Goal: Task Accomplishment & Management: Use online tool/utility

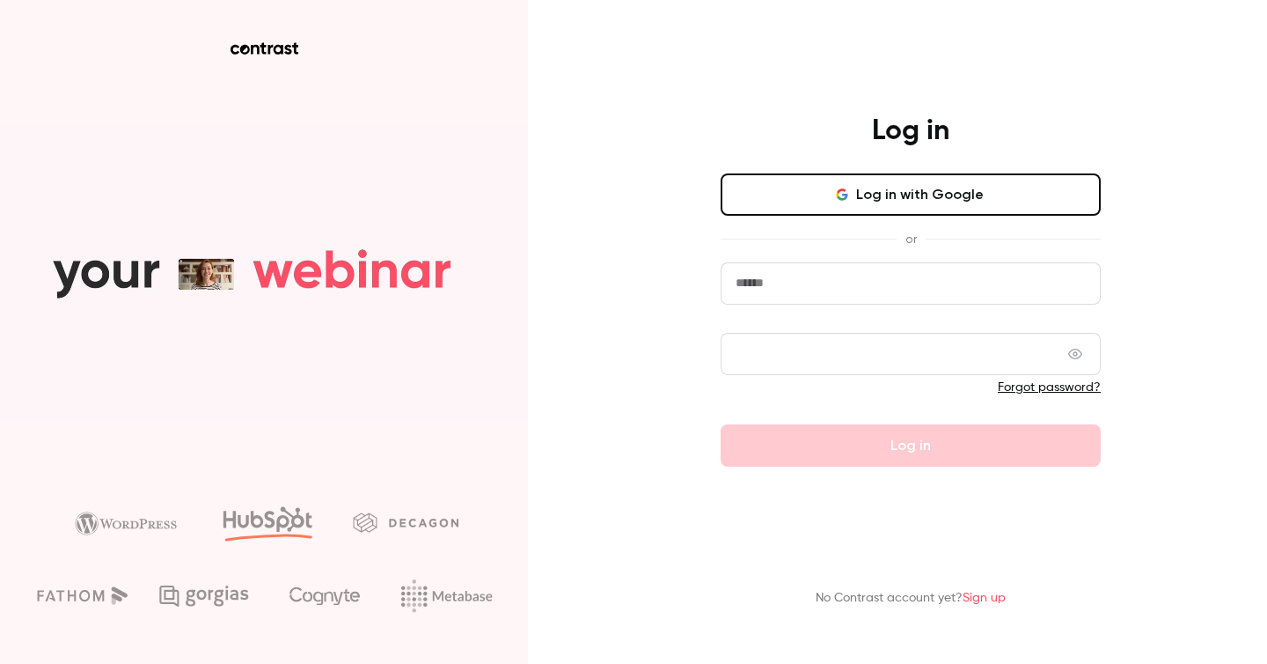
click at [796, 190] on button "Log in with Google" at bounding box center [911, 194] width 380 height 42
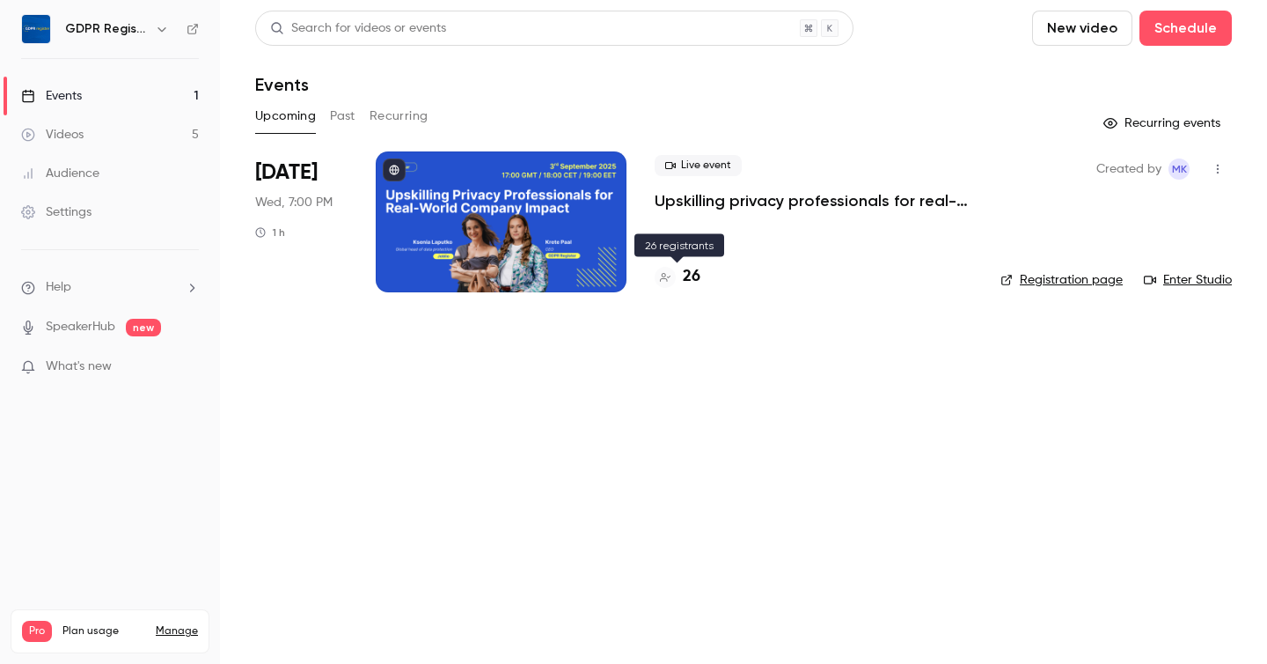
click at [693, 278] on h4 "26" at bounding box center [692, 277] width 18 height 24
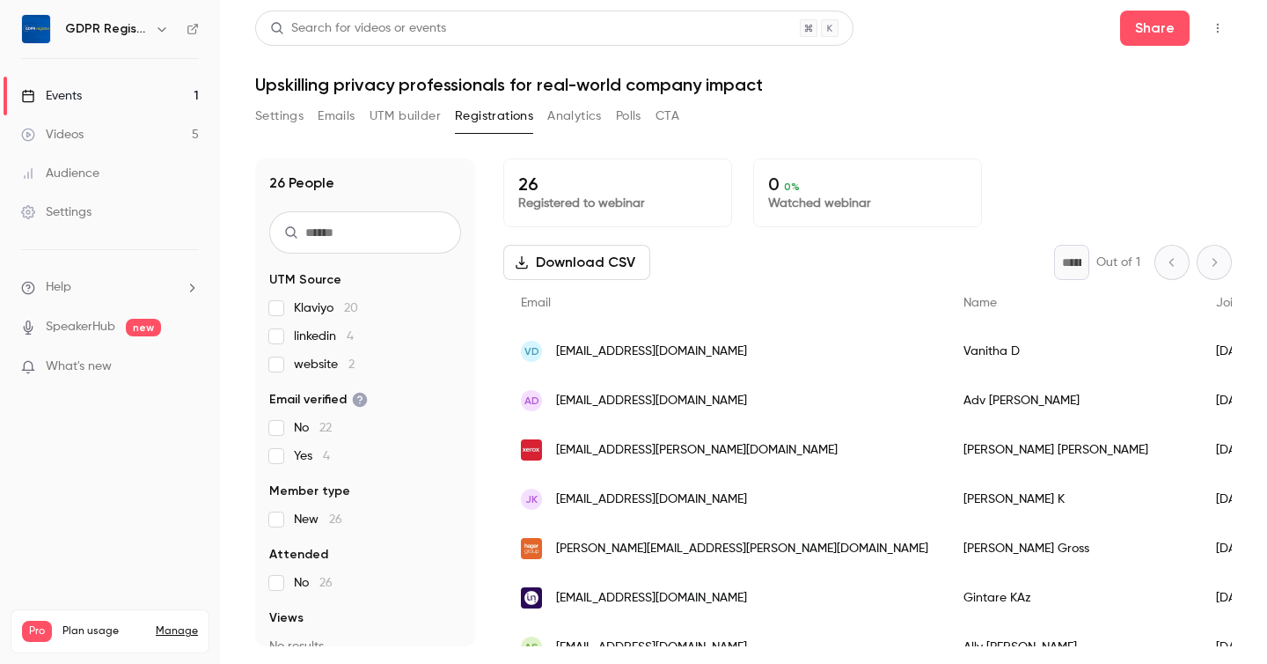
click at [384, 122] on button "UTM builder" at bounding box center [405, 116] width 71 height 28
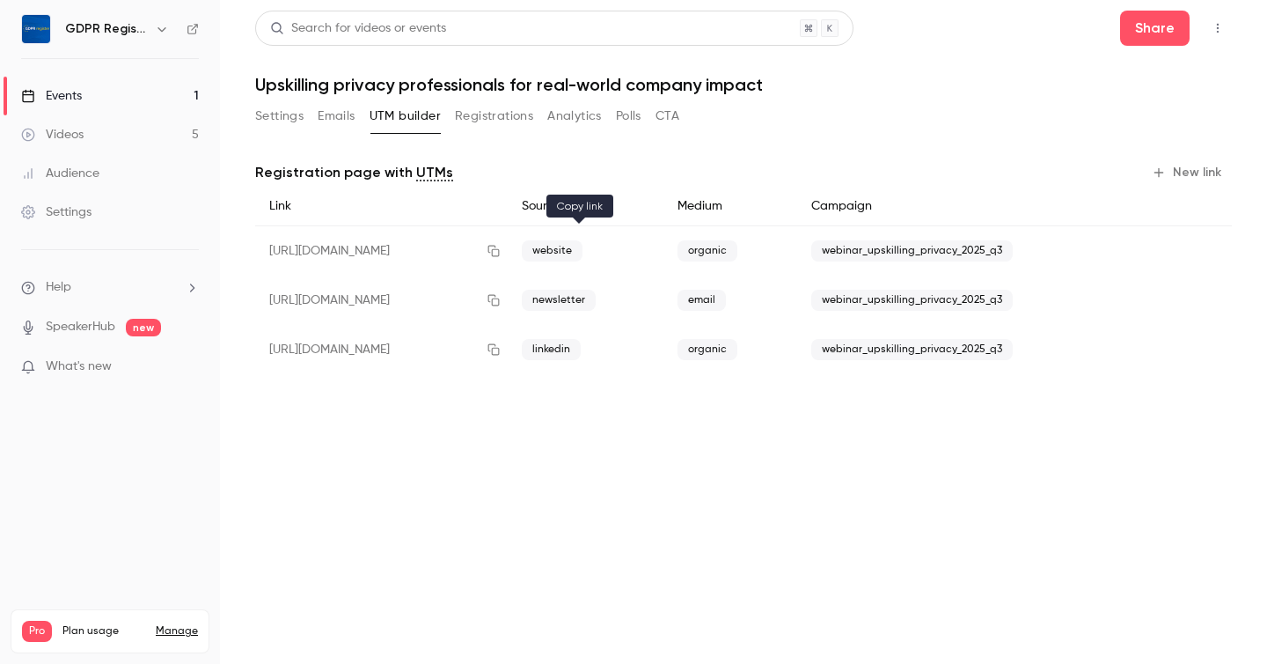
click at [501, 250] on icon "button" at bounding box center [494, 251] width 14 height 12
click at [501, 246] on icon "button" at bounding box center [494, 251] width 14 height 12
